Goal: Information Seeking & Learning: Compare options

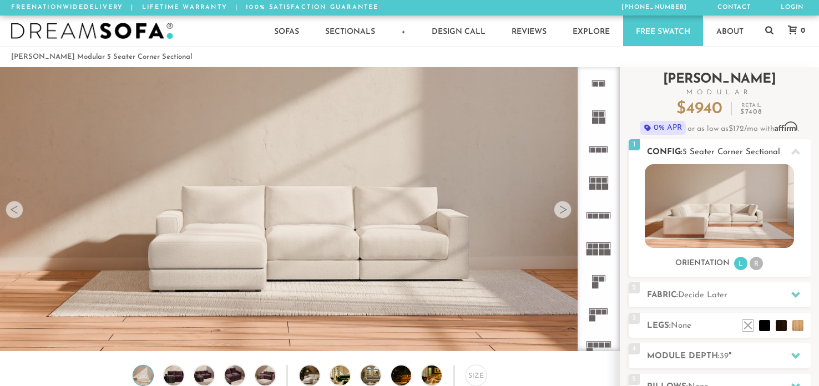
click at [758, 266] on li "R" at bounding box center [755, 263] width 13 height 13
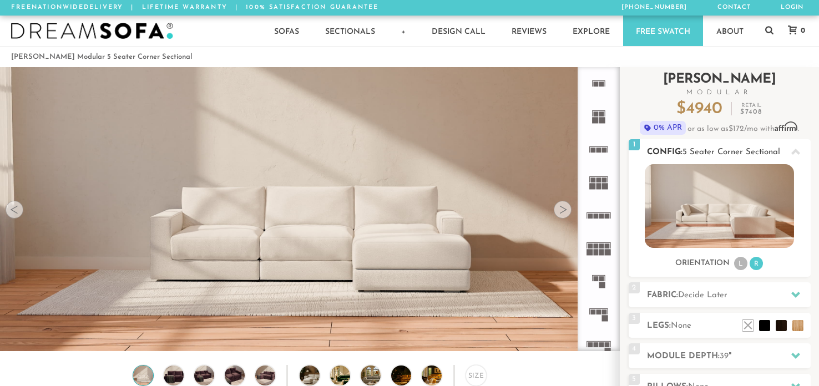
click at [739, 268] on li "L" at bounding box center [740, 263] width 13 height 13
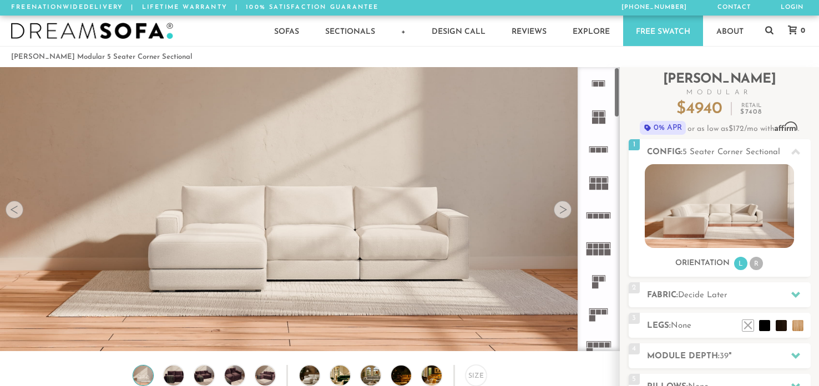
click at [595, 251] on rect at bounding box center [595, 252] width 5 height 6
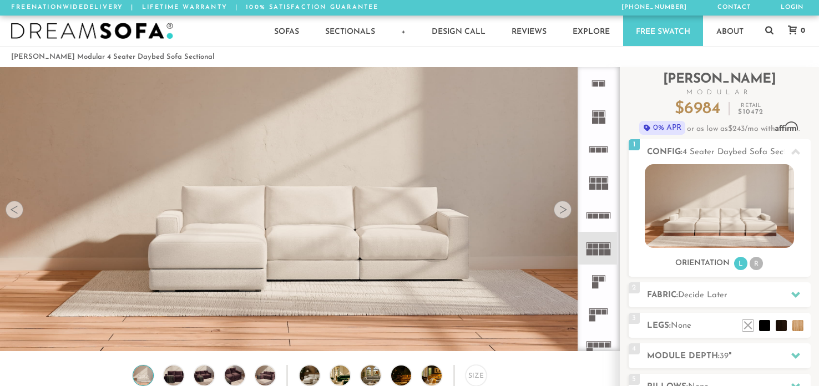
drag, startPoint x: 586, startPoint y: 344, endPoint x: 604, endPoint y: 215, distance: 130.4
click at [604, 215] on rect at bounding box center [601, 216] width 5 height 5
